Goal: Information Seeking & Learning: Learn about a topic

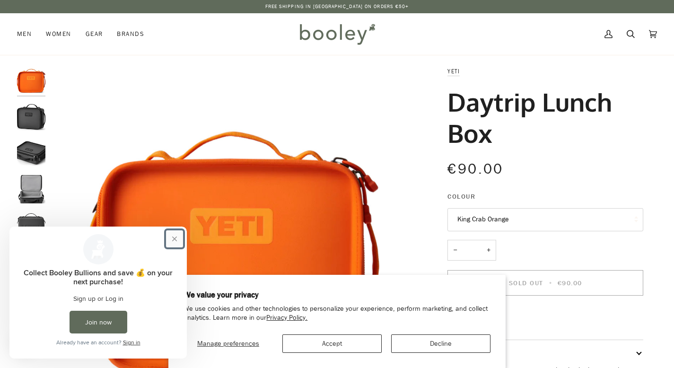
click at [176, 241] on button "Close prompt" at bounding box center [174, 238] width 17 height 17
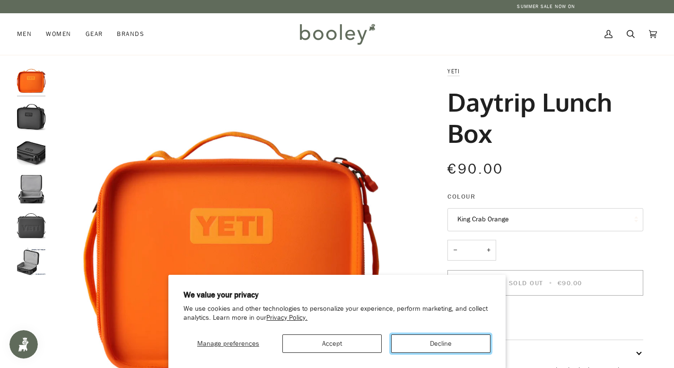
click at [428, 346] on button "Decline" at bounding box center [440, 343] width 99 height 18
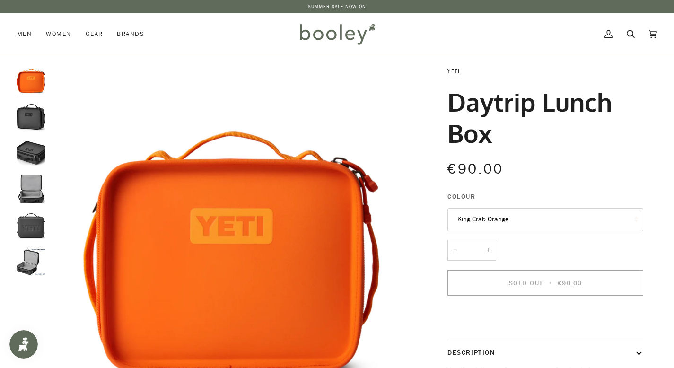
scroll to position [23, 0]
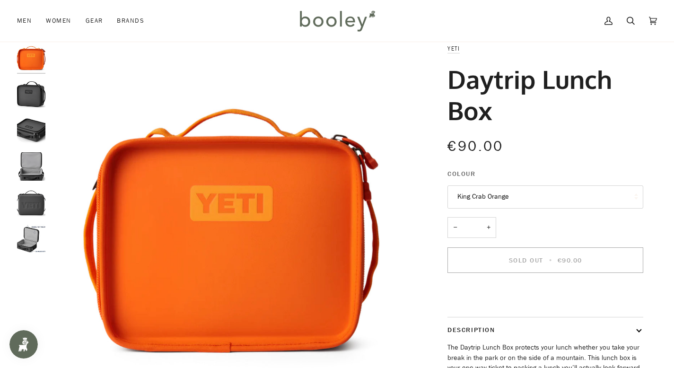
click at [492, 195] on button "King Crab Orange" at bounding box center [546, 196] width 196 height 23
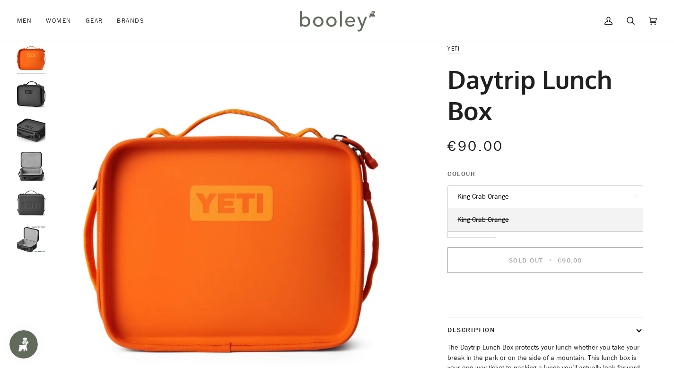
click at [503, 163] on div "€90.00 Sale • Save" at bounding box center [546, 152] width 196 height 34
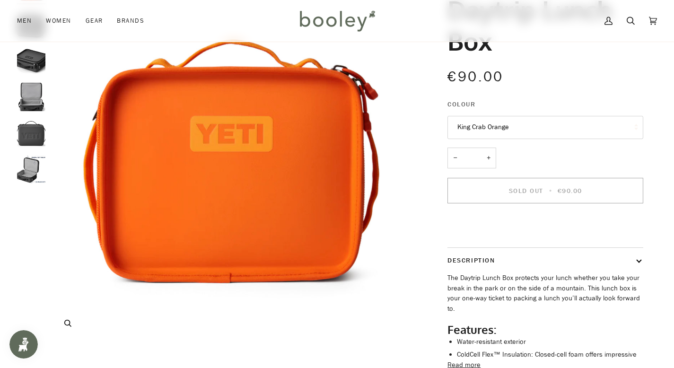
scroll to position [29, 0]
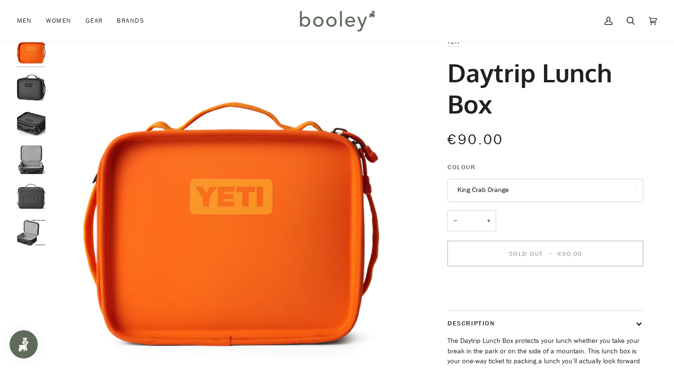
click at [36, 96] on img "Yeti Daytrip Lunch Box - Booley Galway" at bounding box center [31, 87] width 28 height 28
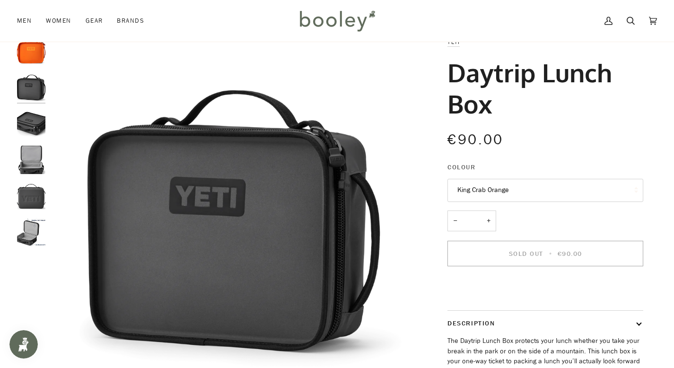
click at [36, 134] on img "Yeti Daytrip Lunch Box - Booley Galway" at bounding box center [31, 123] width 28 height 28
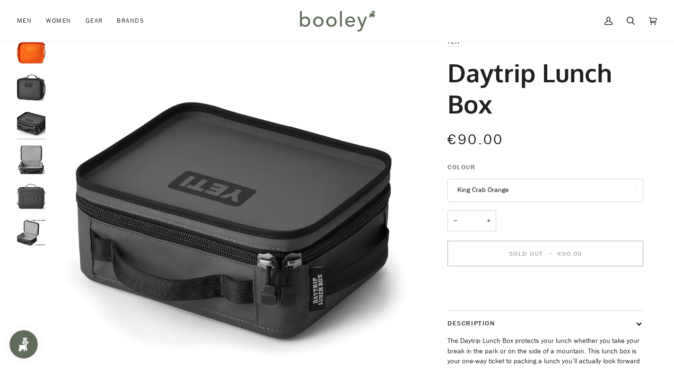
click at [33, 158] on img "Yeti Daytrip Lunch Box - Booley Galway" at bounding box center [31, 160] width 28 height 28
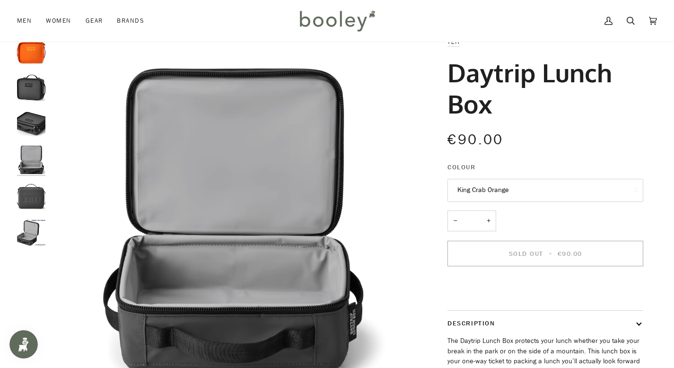
click at [31, 201] on img "Yeti Daytrip Lunch Box - Booley Galway" at bounding box center [31, 196] width 28 height 28
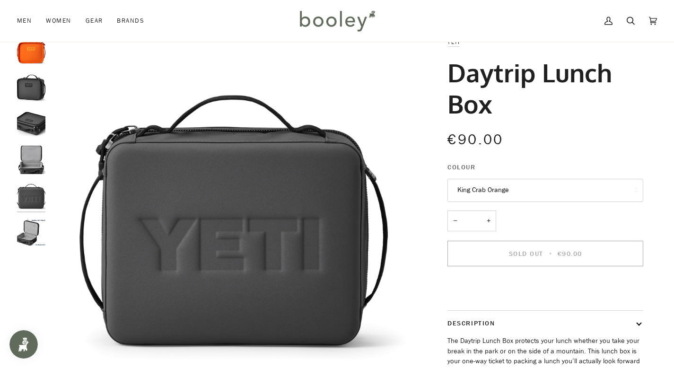
click at [26, 236] on img "Yeti Daytrip Lunch Box - Booley Galway" at bounding box center [31, 232] width 28 height 28
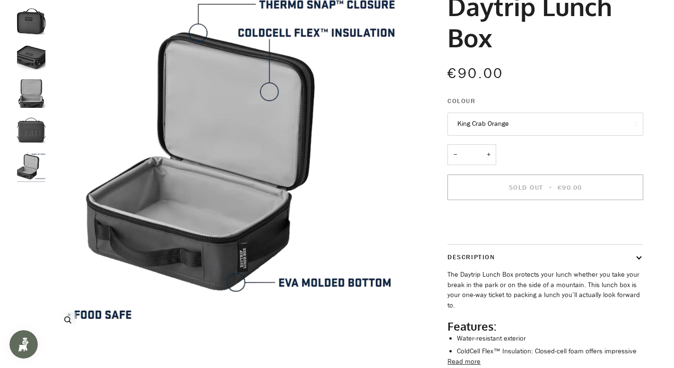
scroll to position [0, 0]
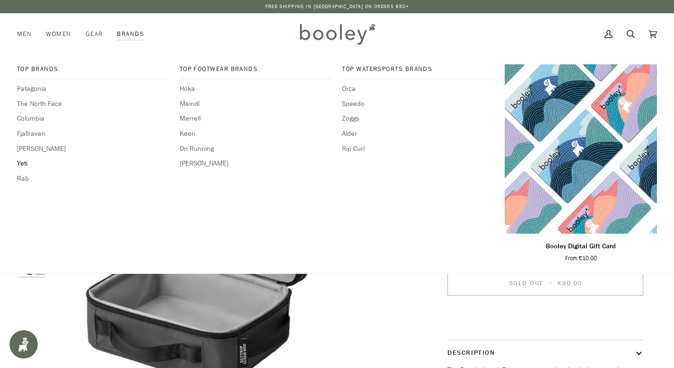
click at [25, 163] on span "Yeti" at bounding box center [93, 163] width 152 height 10
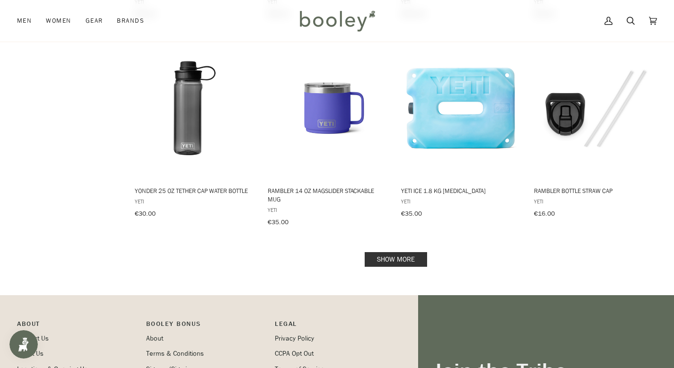
scroll to position [948, 0]
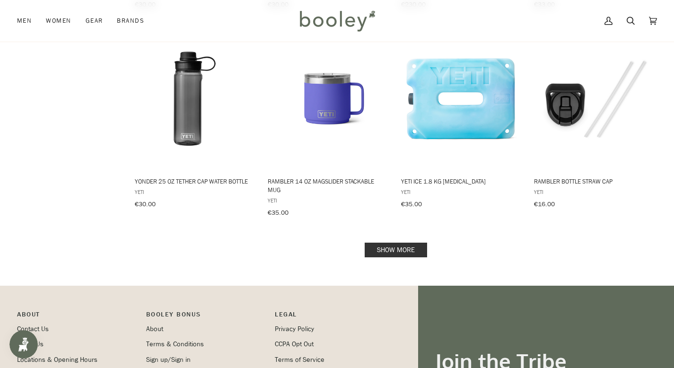
click at [391, 254] on link "Show more" at bounding box center [396, 250] width 62 height 15
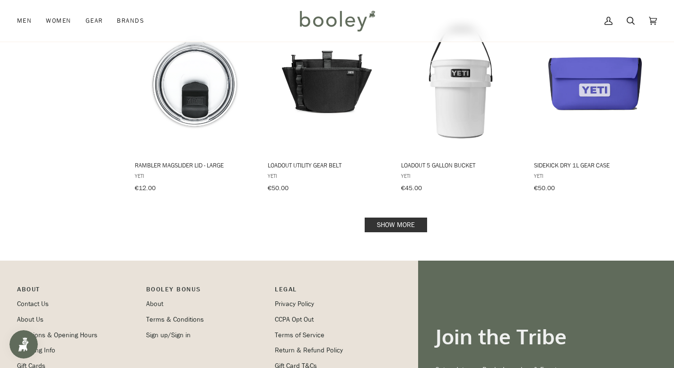
scroll to position [1975, 0]
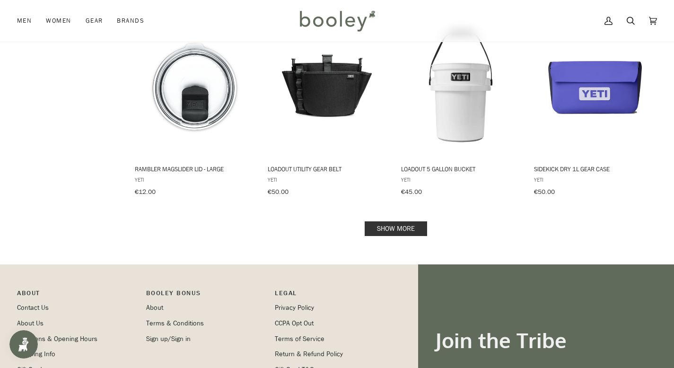
click at [411, 232] on link "Show more" at bounding box center [396, 228] width 62 height 15
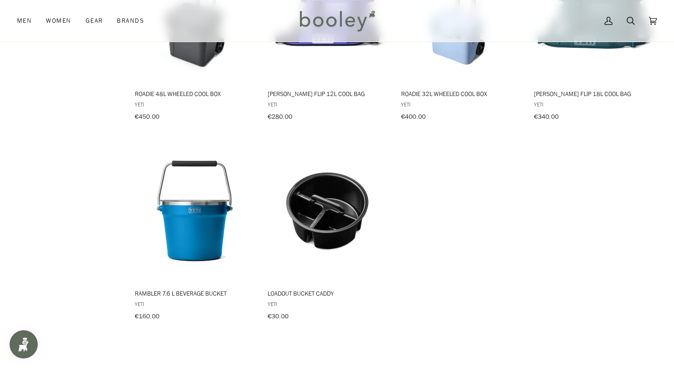
scroll to position [2880, 0]
